Goal: Information Seeking & Learning: Learn about a topic

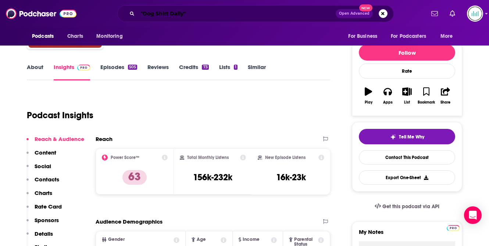
drag, startPoint x: 183, startPoint y: 11, endPoint x: 125, endPoint y: 10, distance: 57.8
click at [125, 11] on div ""Dog Shirt Daily" Open Advanced New" at bounding box center [255, 13] width 277 height 17
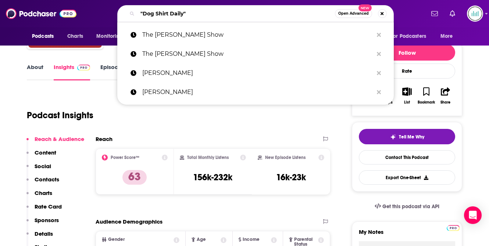
paste input "The Recount"
type input "The Recount"
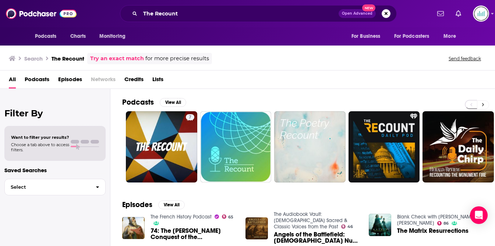
click at [483, 103] on icon at bounding box center [483, 104] width 3 height 5
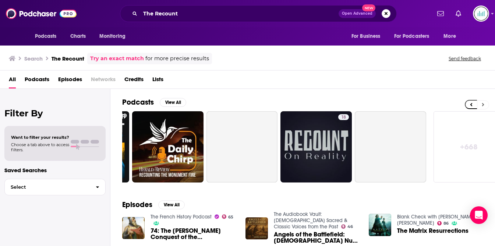
scroll to position [0, 303]
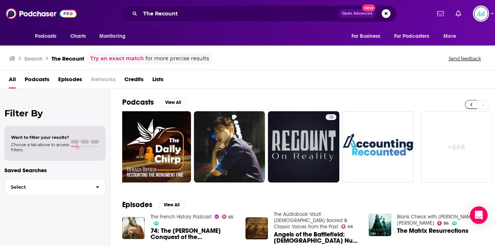
click at [470, 104] on icon at bounding box center [471, 104] width 3 height 5
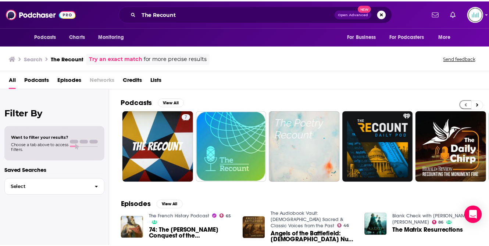
scroll to position [0, 0]
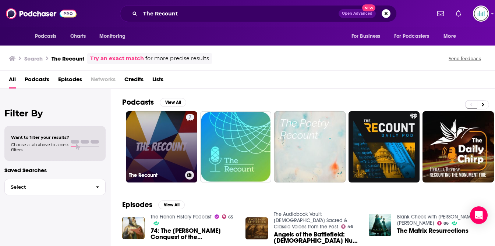
click at [163, 144] on link "7 The Recount" at bounding box center [161, 146] width 71 height 71
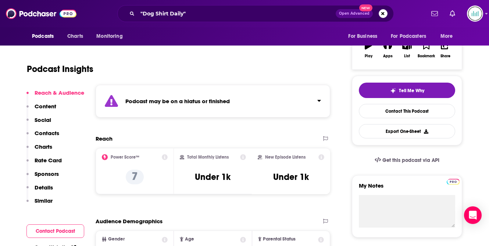
scroll to position [8, 0]
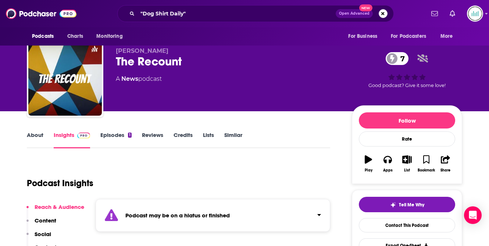
click at [33, 136] on link "About" at bounding box center [35, 140] width 17 height 17
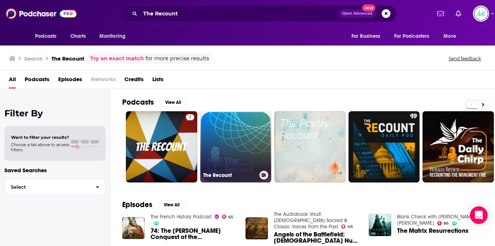
click at [251, 158] on link "The Recount" at bounding box center [235, 146] width 71 height 71
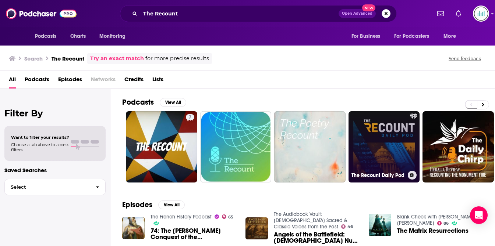
click at [378, 134] on link "The Recount Daily Pod" at bounding box center [383, 146] width 71 height 71
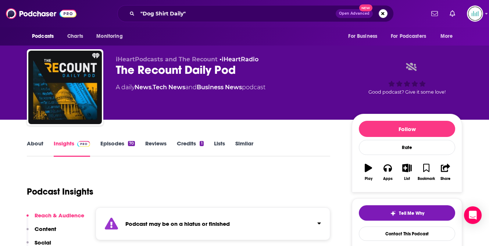
click at [31, 144] on link "About" at bounding box center [35, 148] width 17 height 17
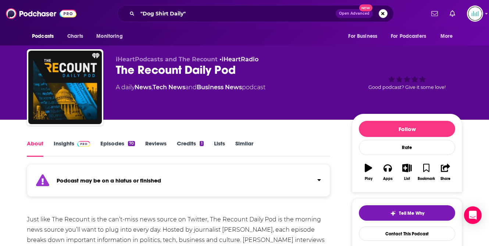
scroll to position [53, 0]
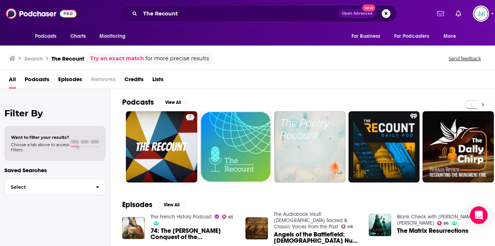
click at [482, 103] on icon at bounding box center [483, 104] width 3 height 5
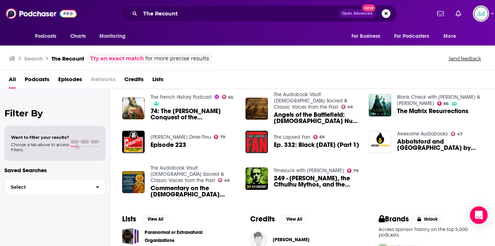
scroll to position [120, 0]
